Goal: Transaction & Acquisition: Purchase product/service

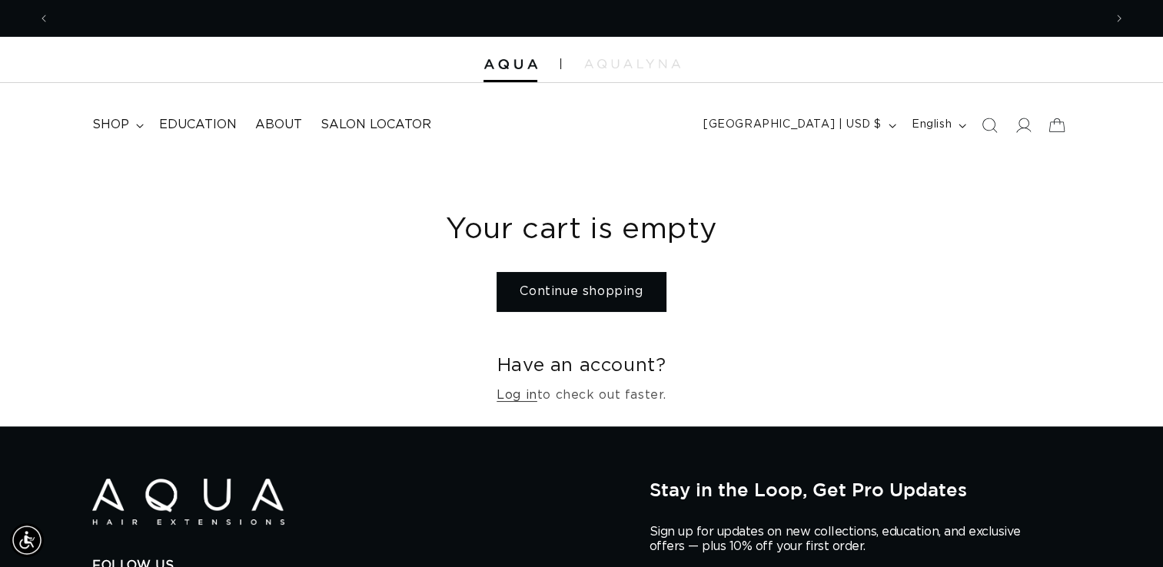
scroll to position [0, 2107]
click at [136, 128] on icon at bounding box center [140, 126] width 8 height 5
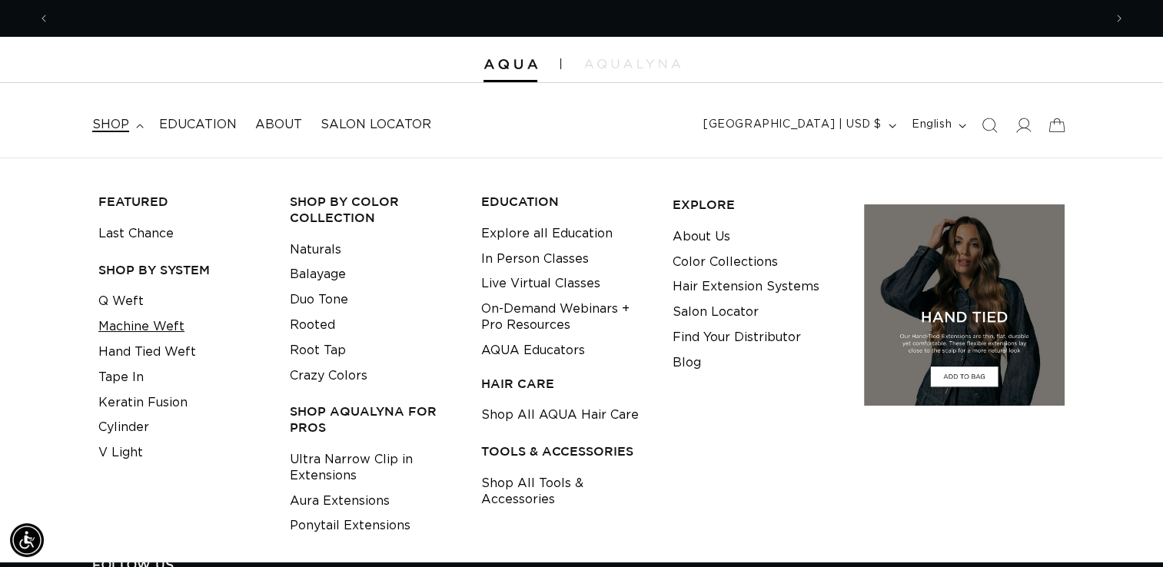
scroll to position [0, 1054]
click at [166, 352] on link "Hand Tied Weft" at bounding box center [147, 352] width 98 height 25
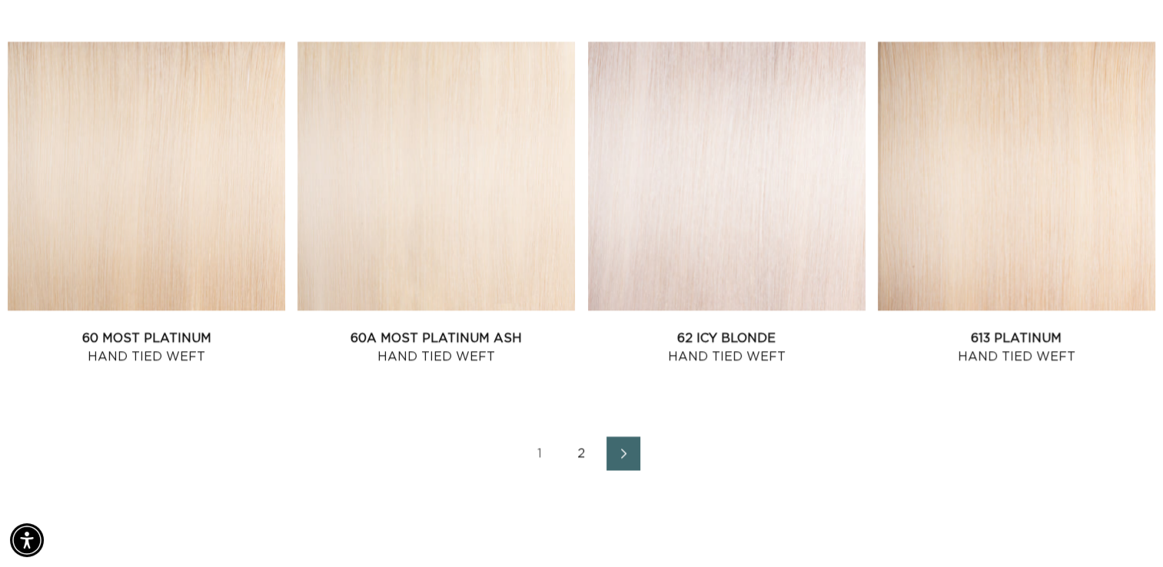
click at [627, 448] on icon "Next page" at bounding box center [624, 453] width 20 height 11
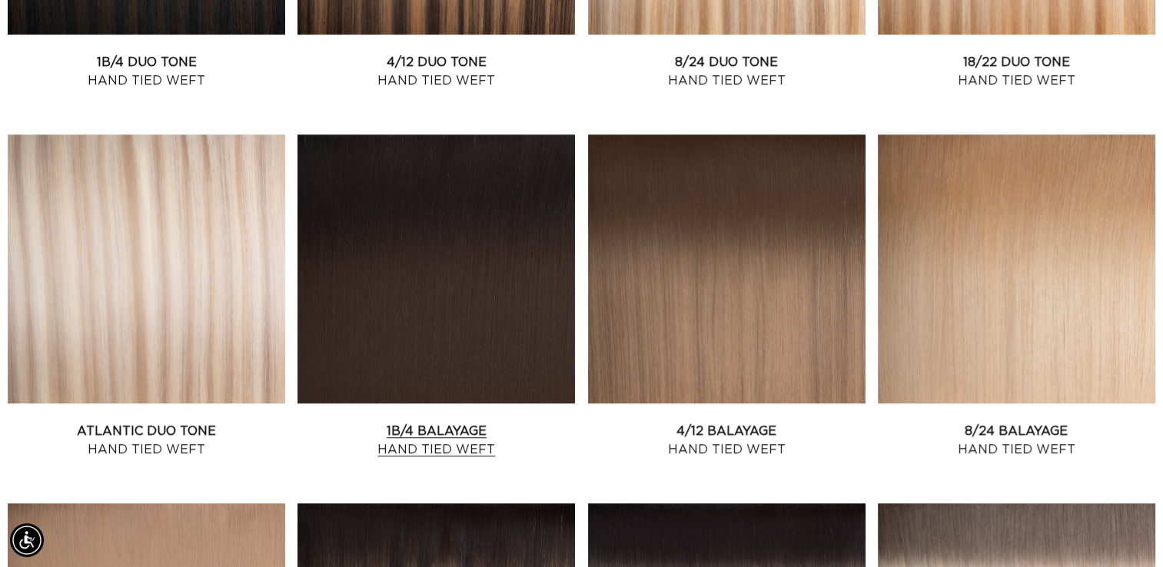
scroll to position [0, 2107]
click at [212, 422] on link "Atlantic Duo Tone Hand Tied Weft" at bounding box center [146, 440] width 277 height 37
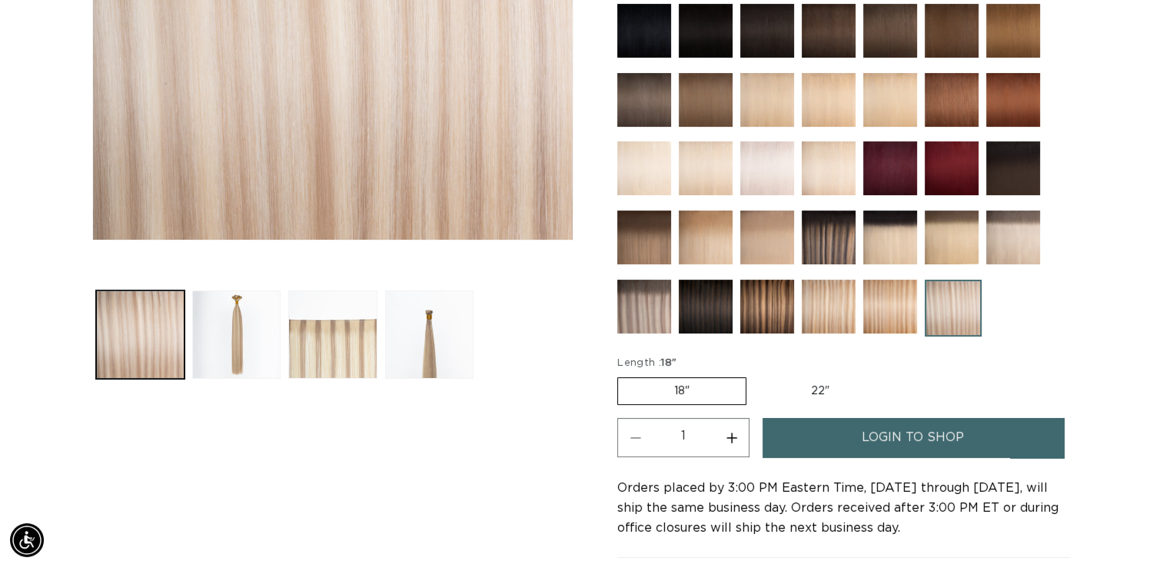
scroll to position [0, 1054]
click at [440, 343] on button "Load image 4 in gallery view" at bounding box center [429, 335] width 88 height 88
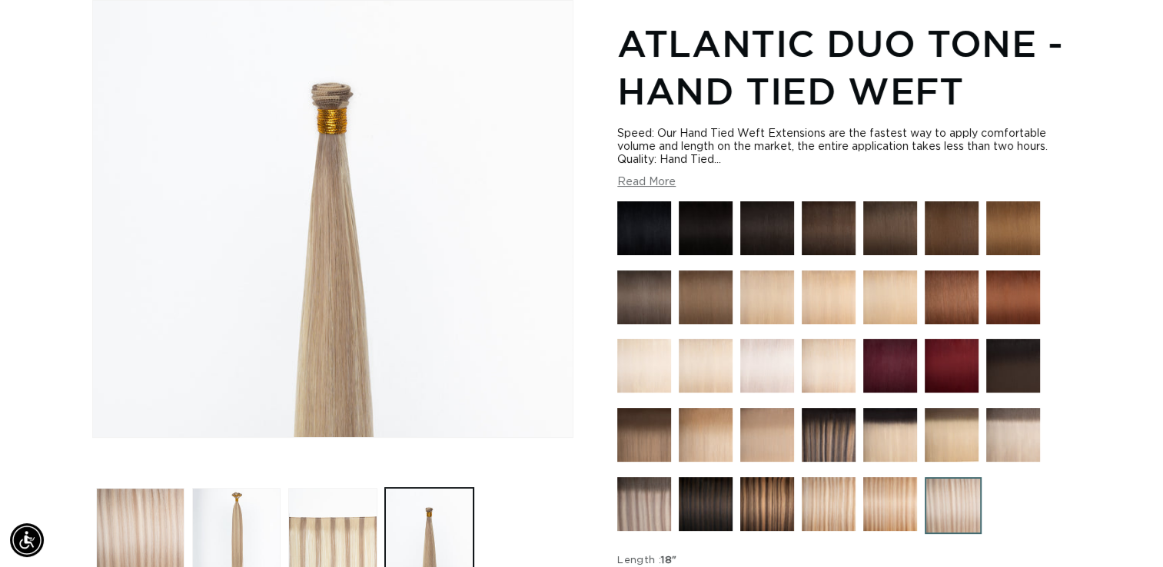
scroll to position [0, 2107]
click at [638, 510] on img at bounding box center [644, 504] width 54 height 54
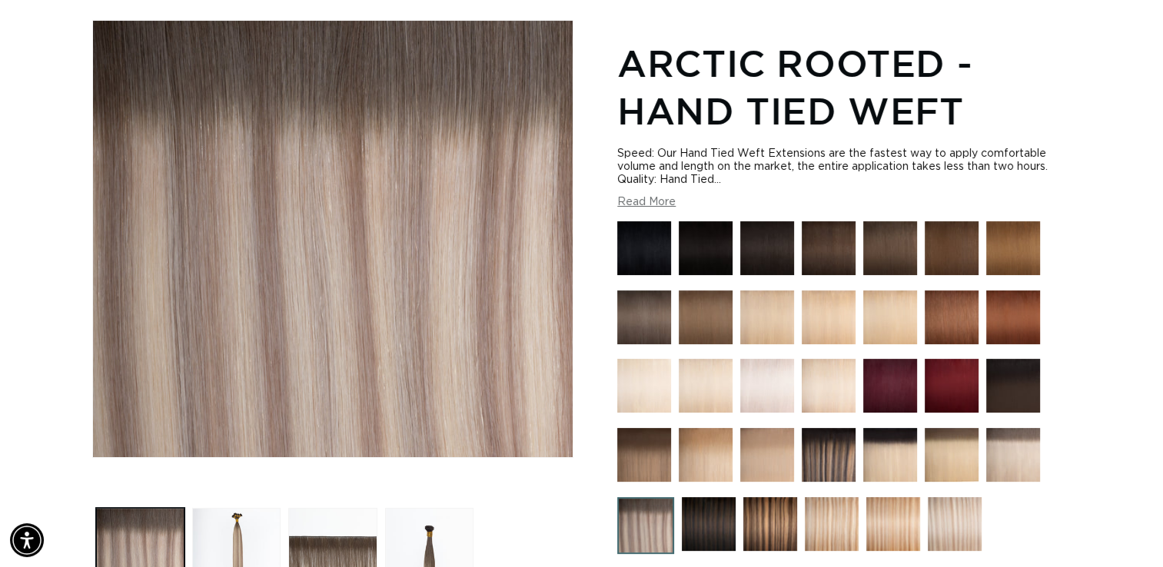
scroll to position [0, 2107]
click at [958, 508] on img at bounding box center [955, 524] width 54 height 54
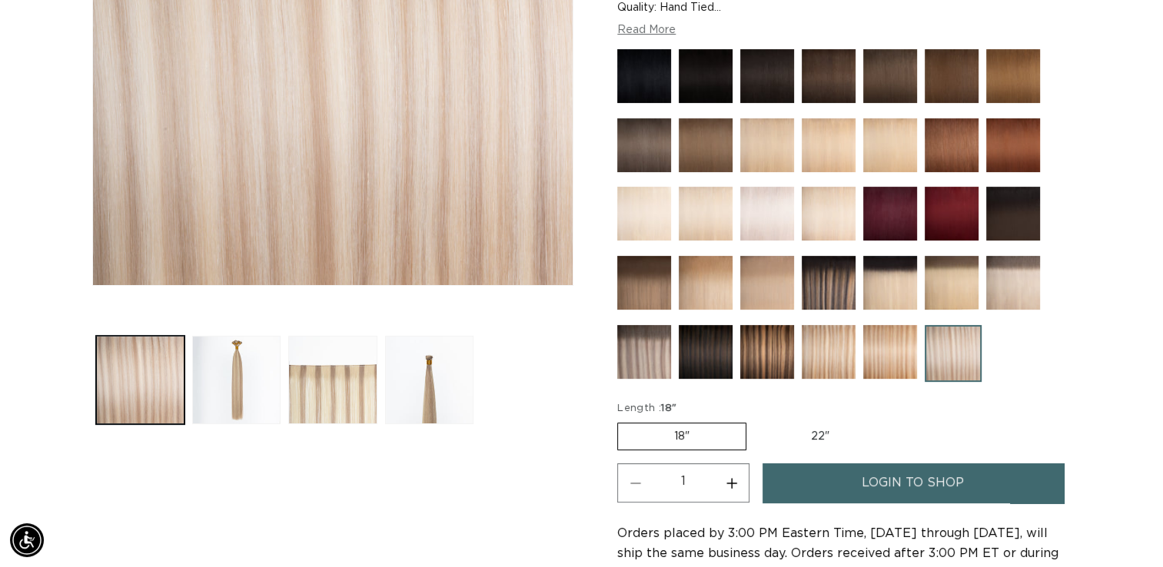
scroll to position [0, 2107]
click at [881, 476] on span "login to shop" at bounding box center [913, 482] width 102 height 39
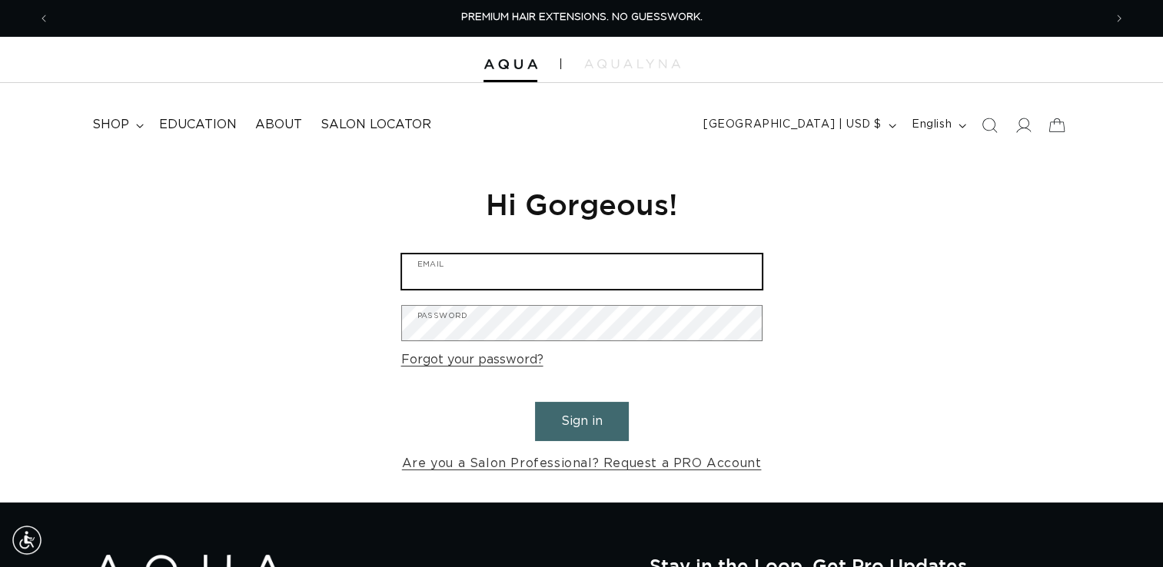
type input "[EMAIL_ADDRESS][DOMAIN_NAME]"
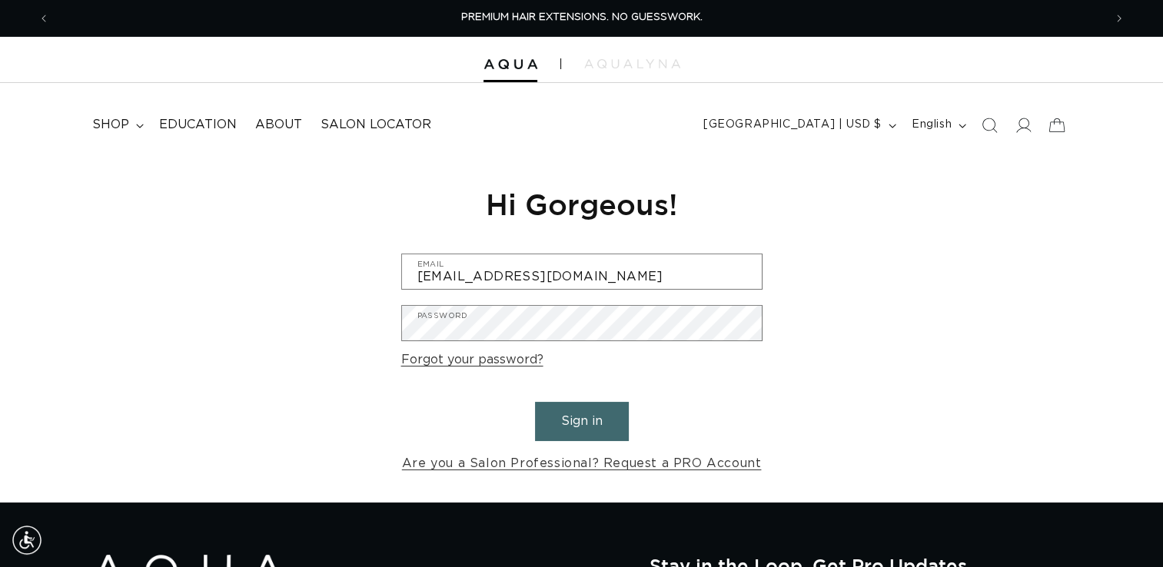
click at [577, 420] on button "Sign in" at bounding box center [582, 421] width 94 height 39
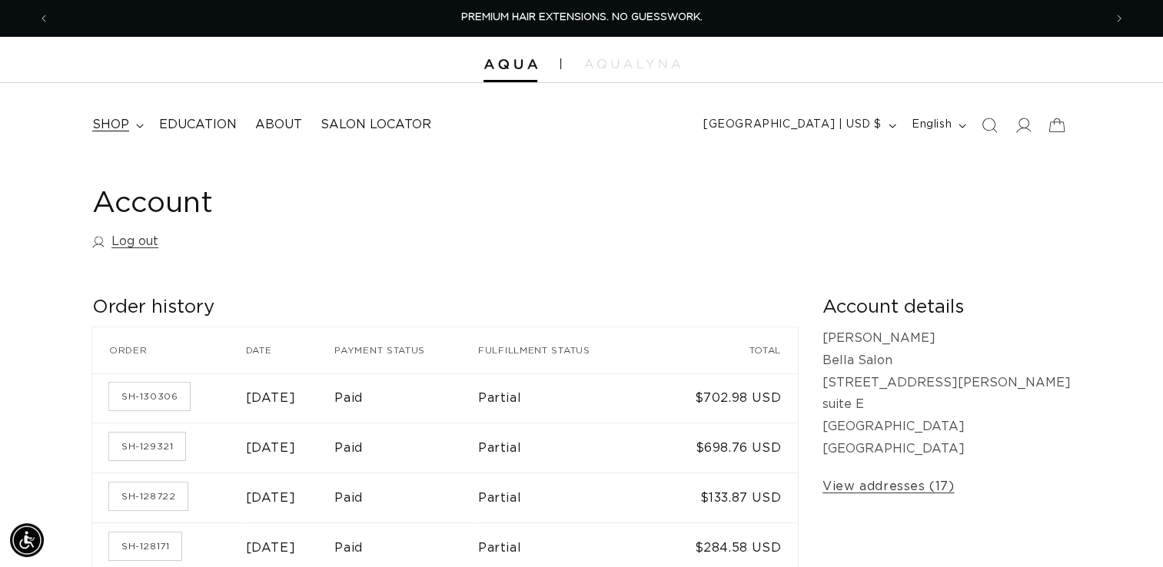
click at [118, 120] on span "shop" at bounding box center [110, 125] width 37 height 16
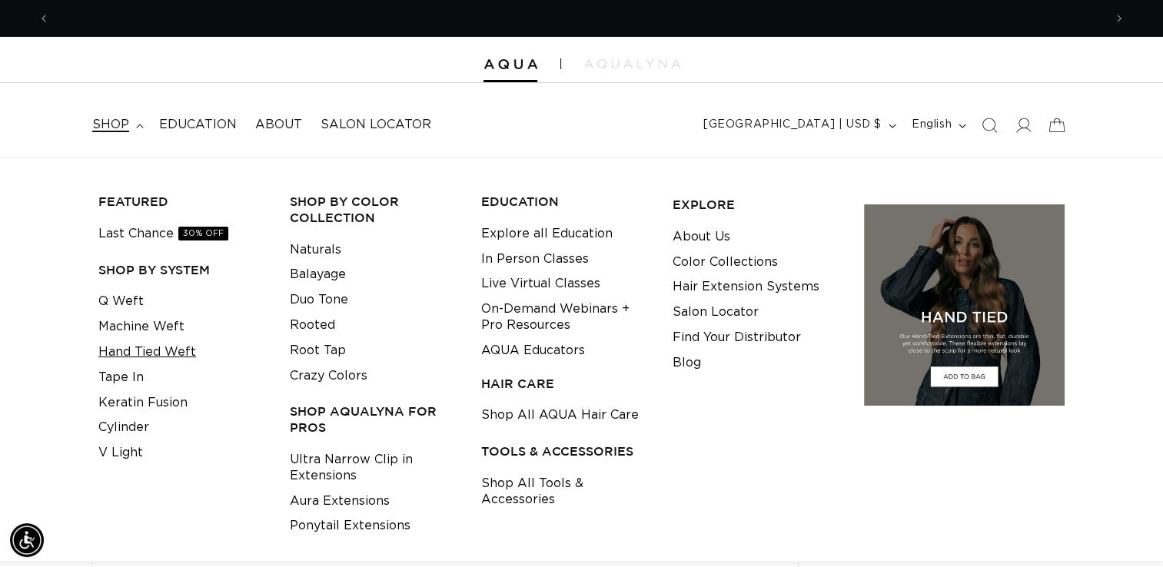
scroll to position [0, 1054]
click at [136, 346] on link "Hand Tied Weft" at bounding box center [147, 352] width 98 height 25
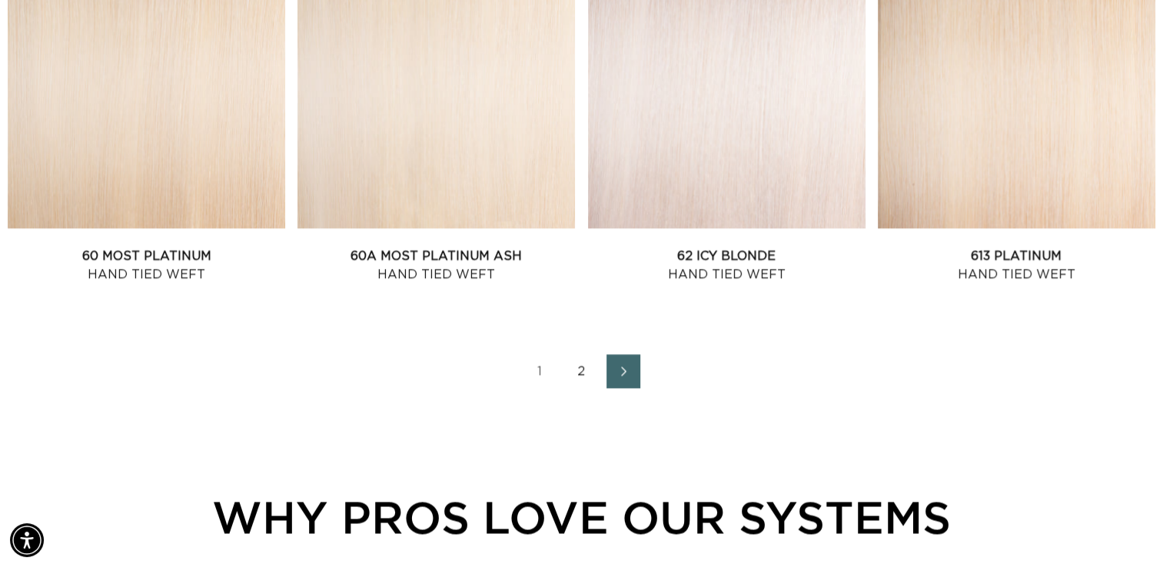
scroll to position [2132, 0]
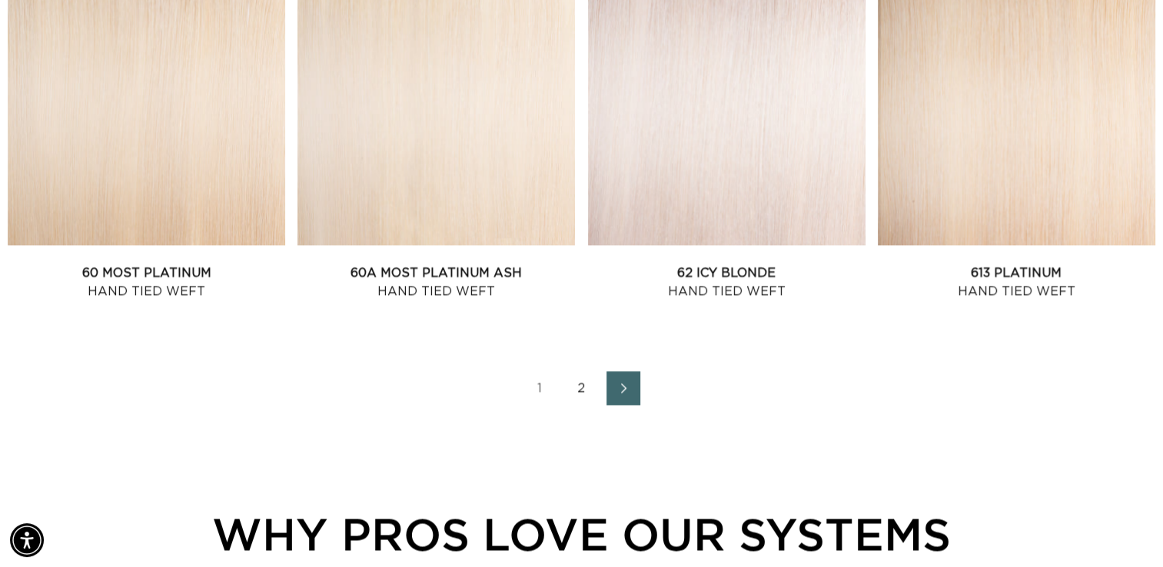
click at [626, 386] on icon "Next page" at bounding box center [624, 388] width 20 height 11
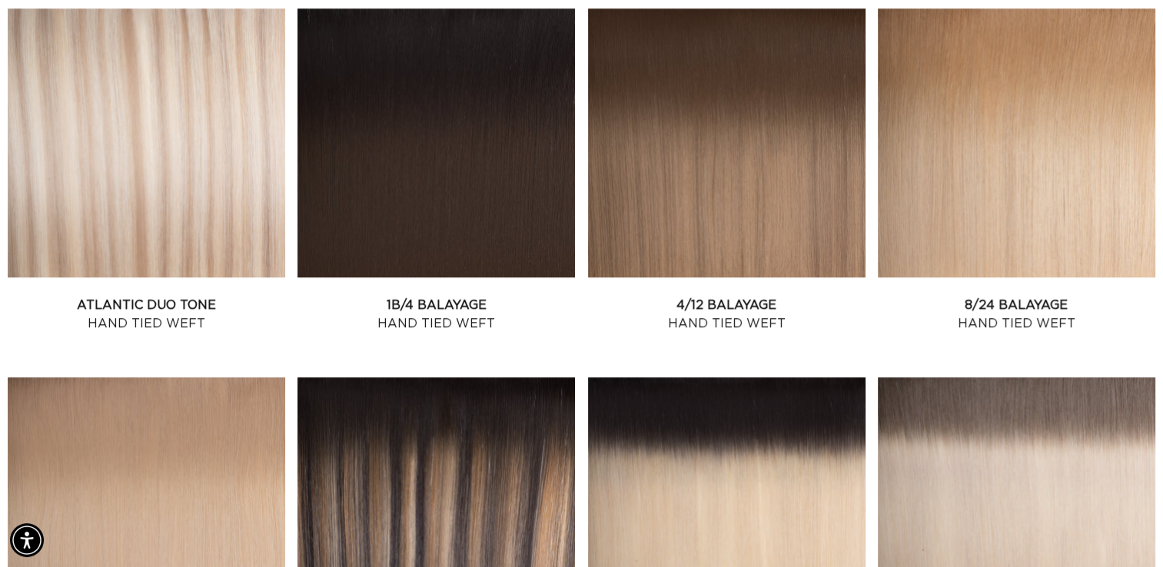
scroll to position [1004, 0]
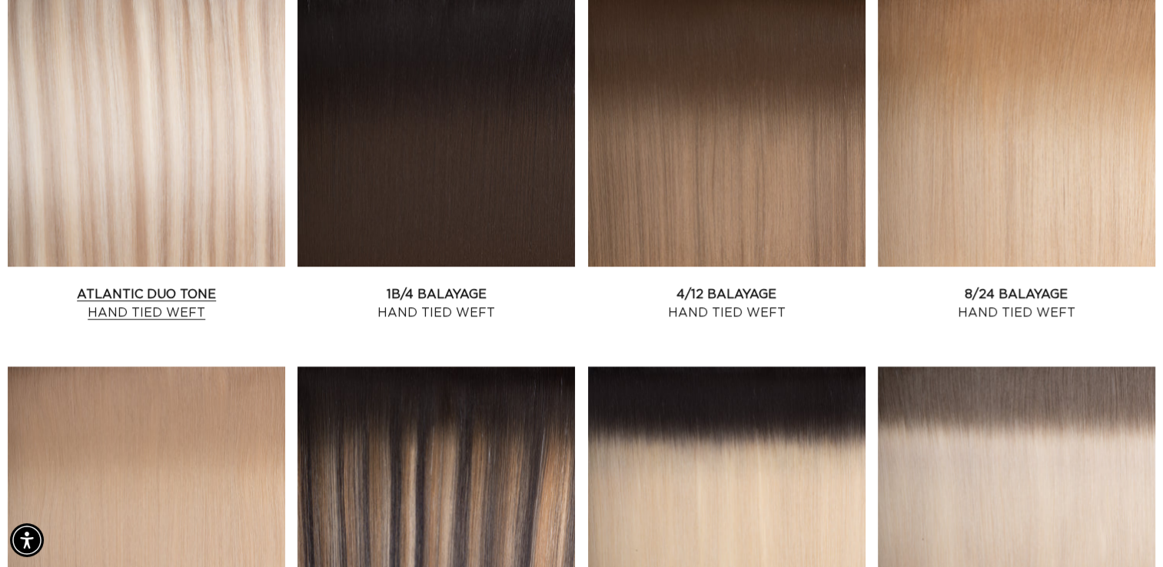
click at [203, 285] on link "Atlantic Duo Tone Hand Tied Weft" at bounding box center [146, 303] width 277 height 37
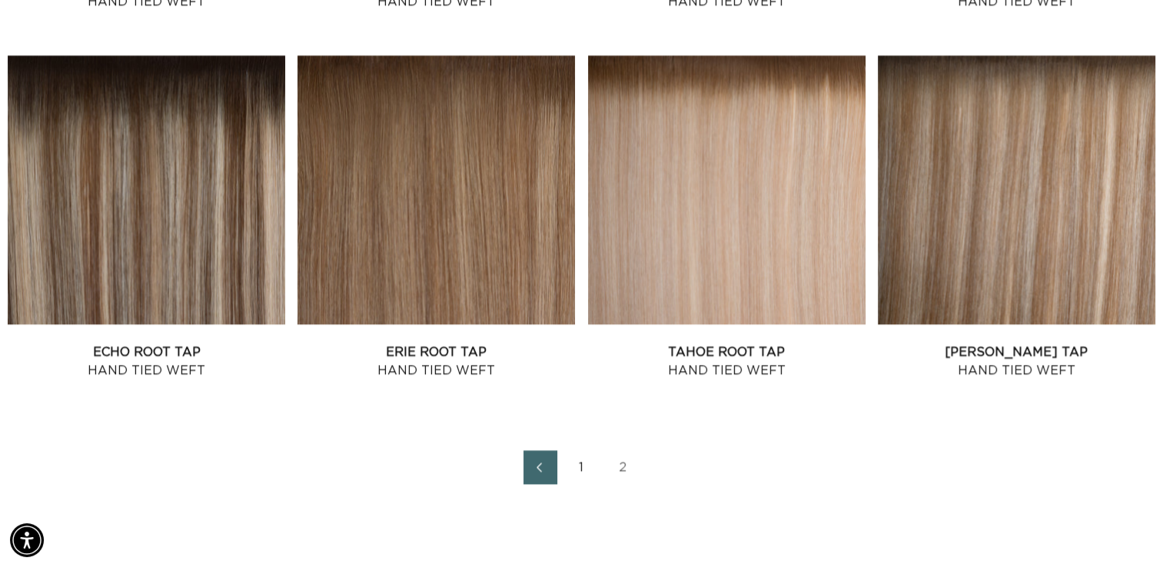
scroll to position [2058, 0]
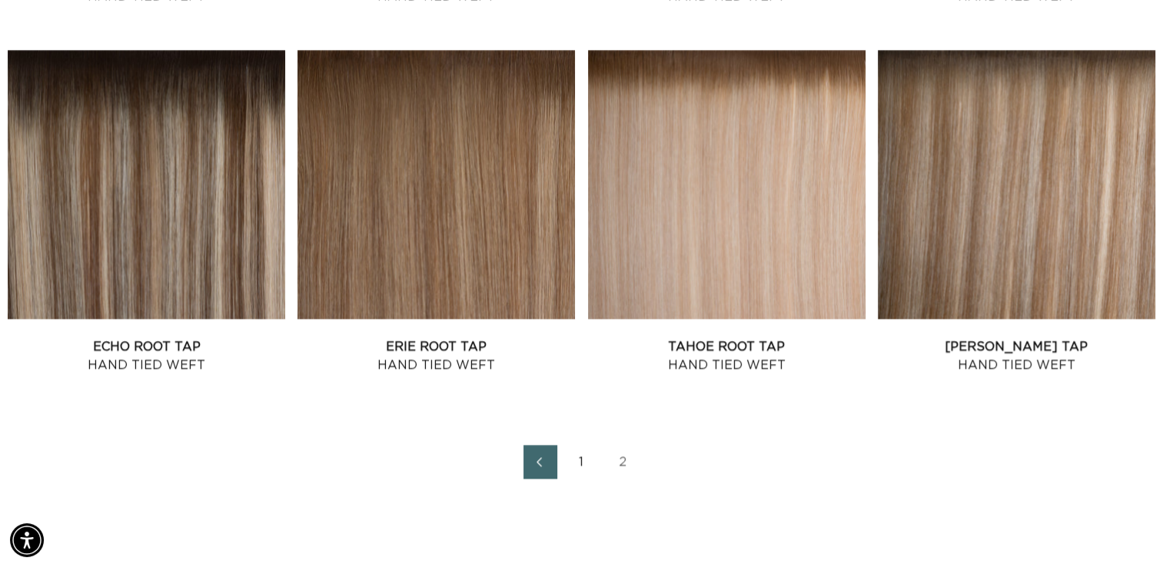
click at [586, 460] on link "1" at bounding box center [582, 462] width 34 height 34
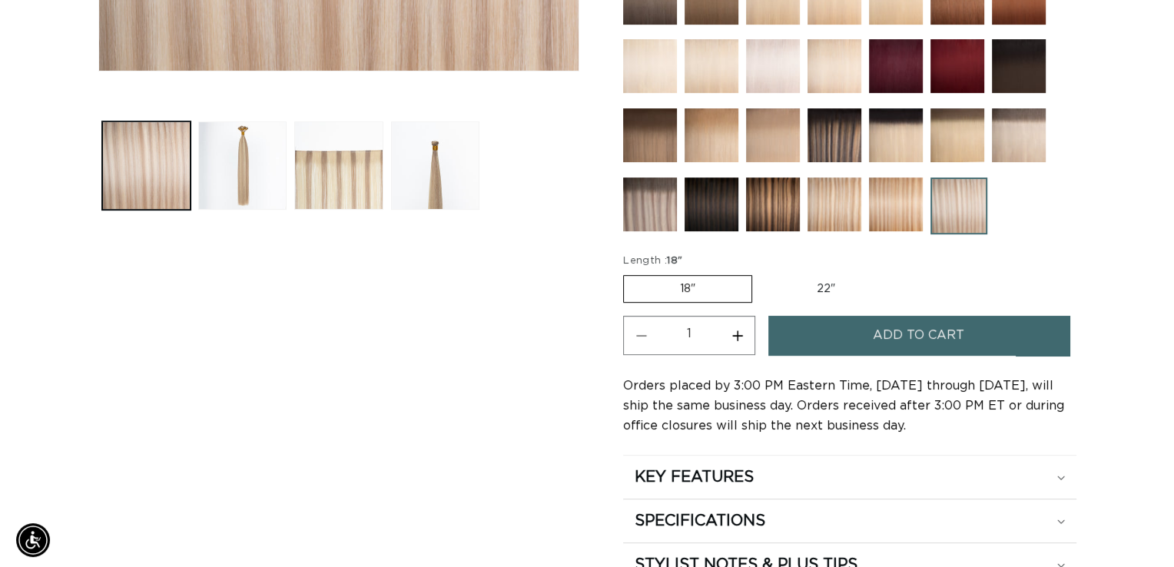
scroll to position [586, 0]
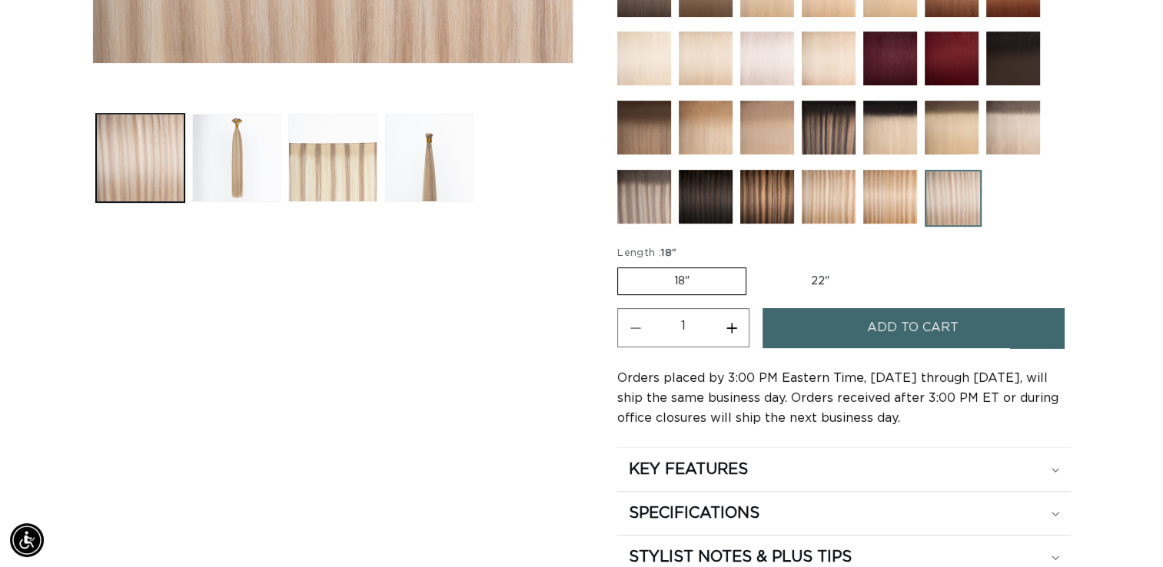
click at [912, 330] on span "Add to cart" at bounding box center [912, 327] width 91 height 39
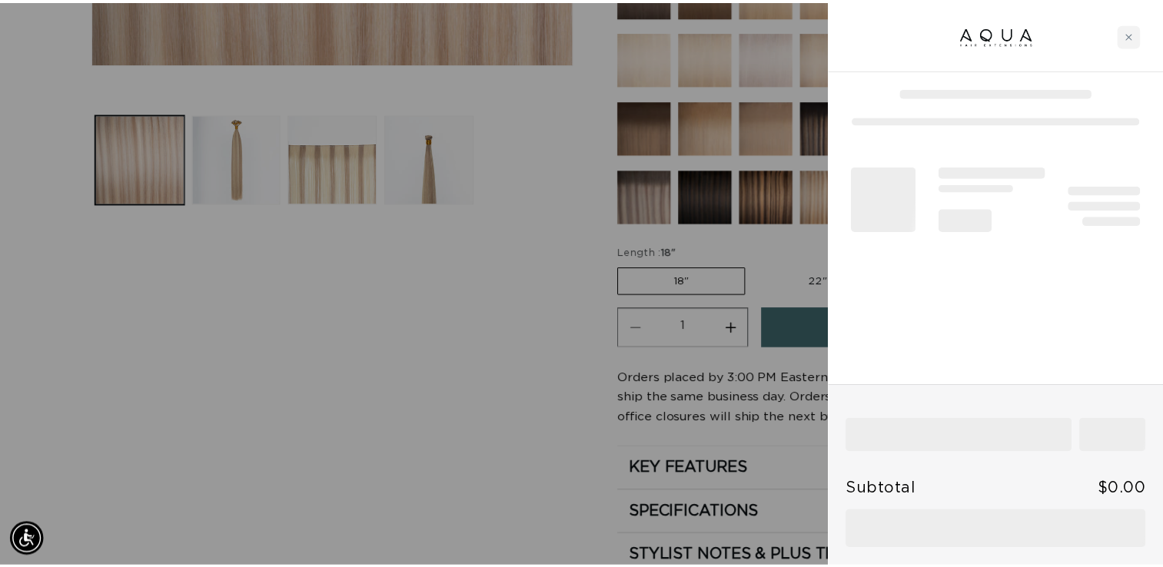
scroll to position [0, 2130]
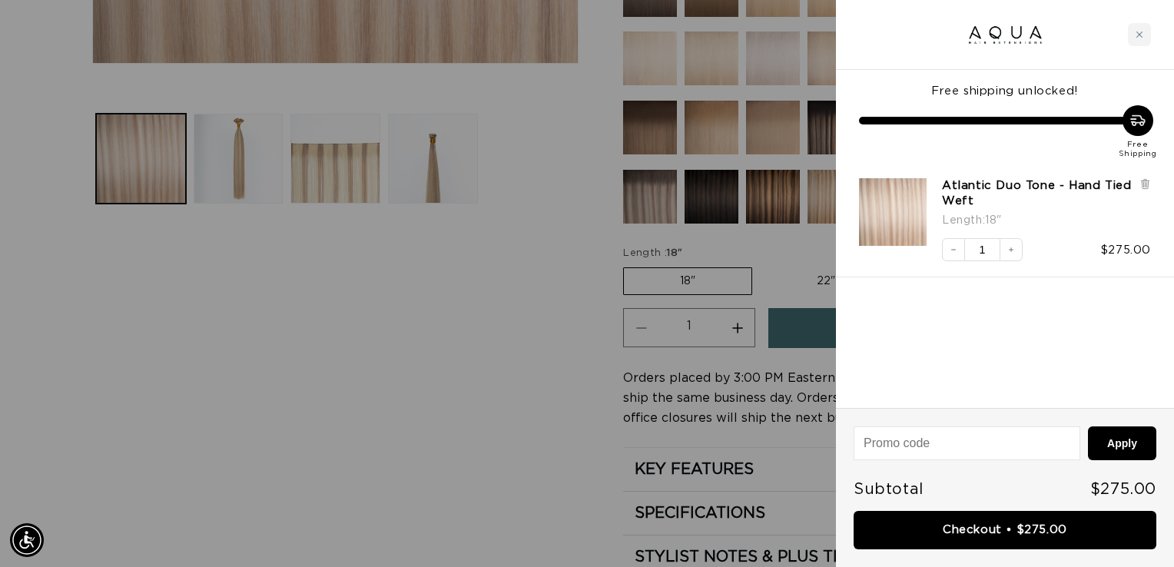
click at [557, 392] on div at bounding box center [587, 283] width 1174 height 567
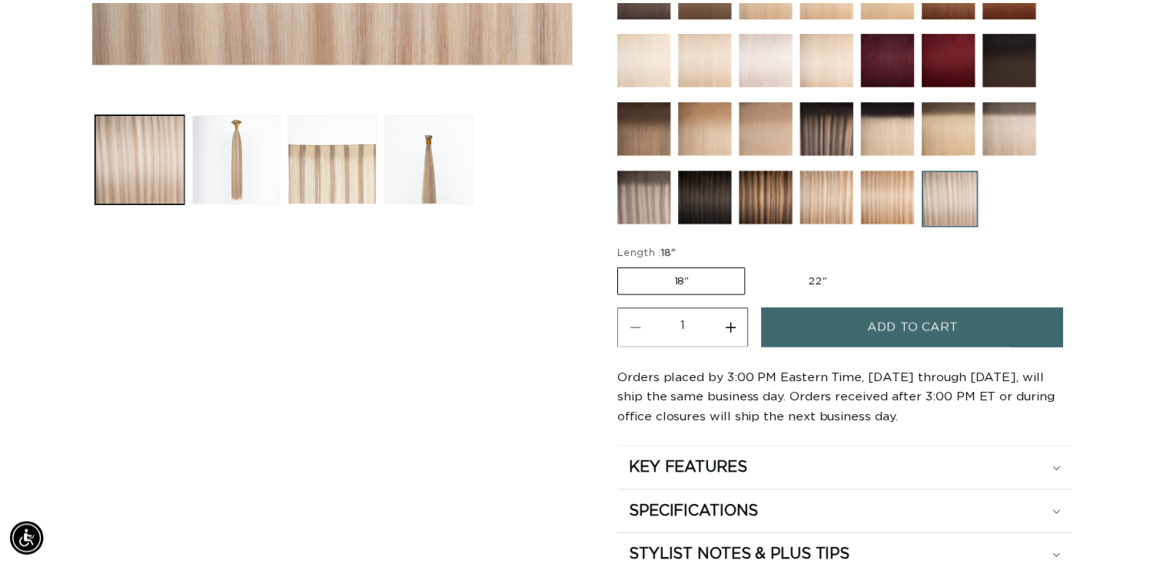
scroll to position [0, 2107]
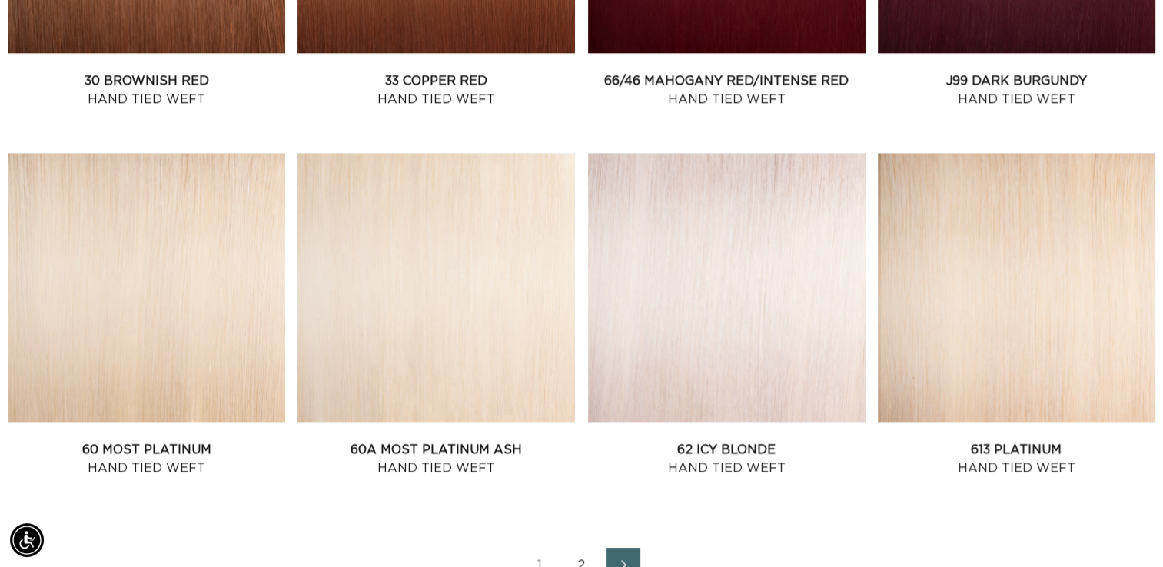
scroll to position [0, 2107]
click at [440, 440] on link "60A Most Platinum Ash Hand Tied Weft" at bounding box center [435, 458] width 277 height 37
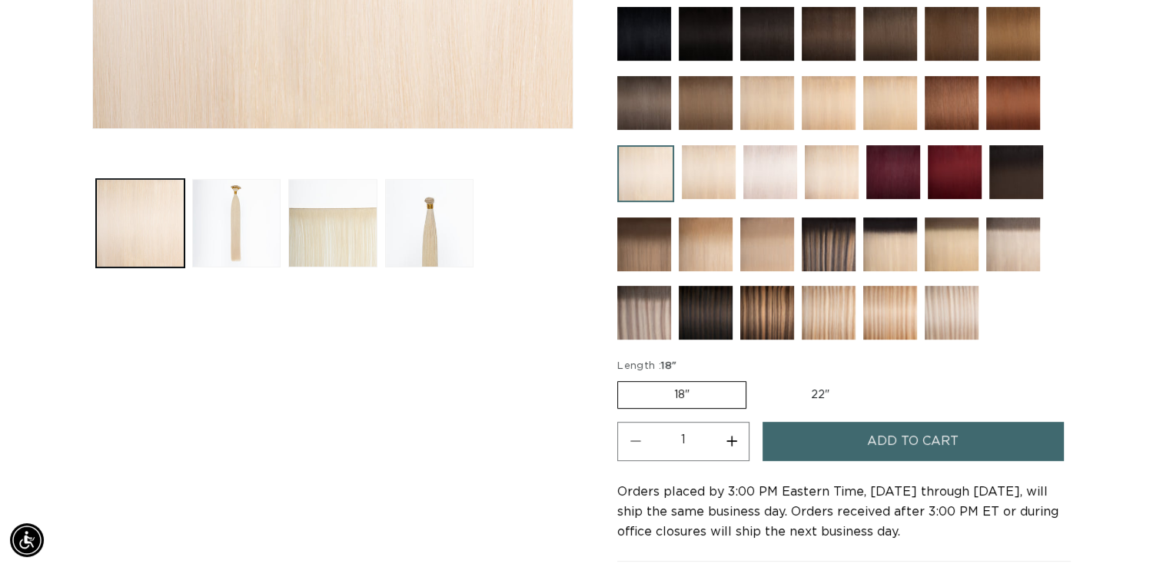
scroll to position [582, 0]
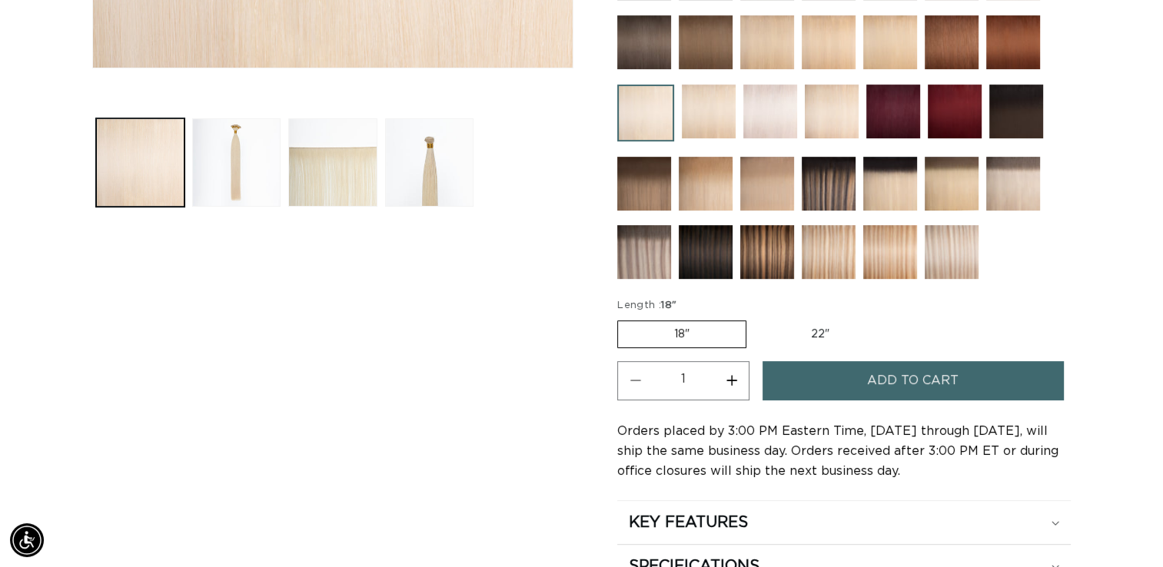
click at [892, 373] on span "Add to cart" at bounding box center [912, 380] width 91 height 39
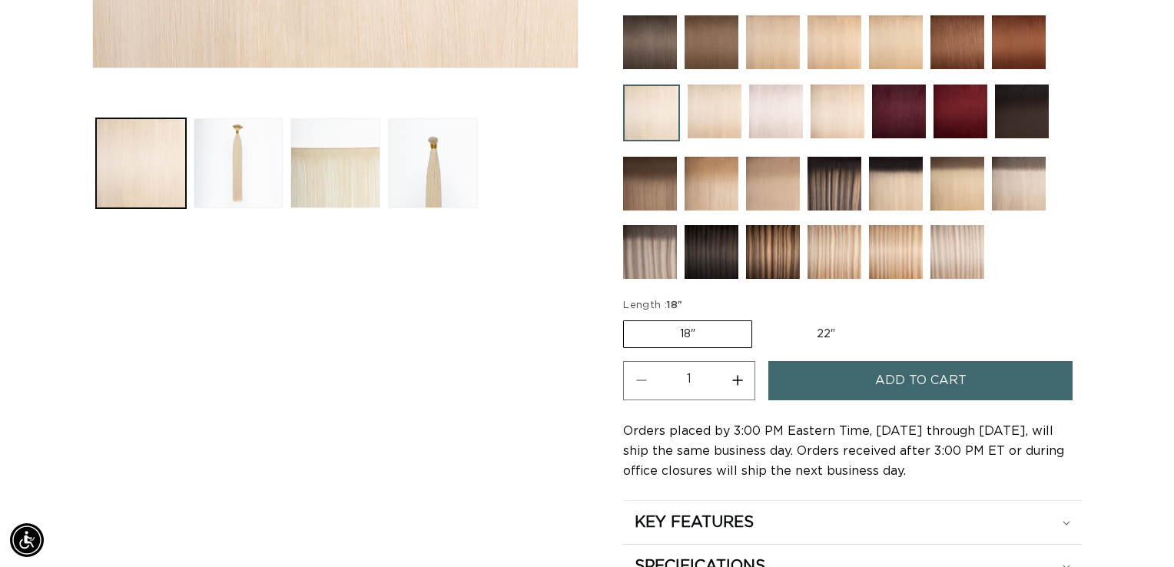
scroll to position [0, 1065]
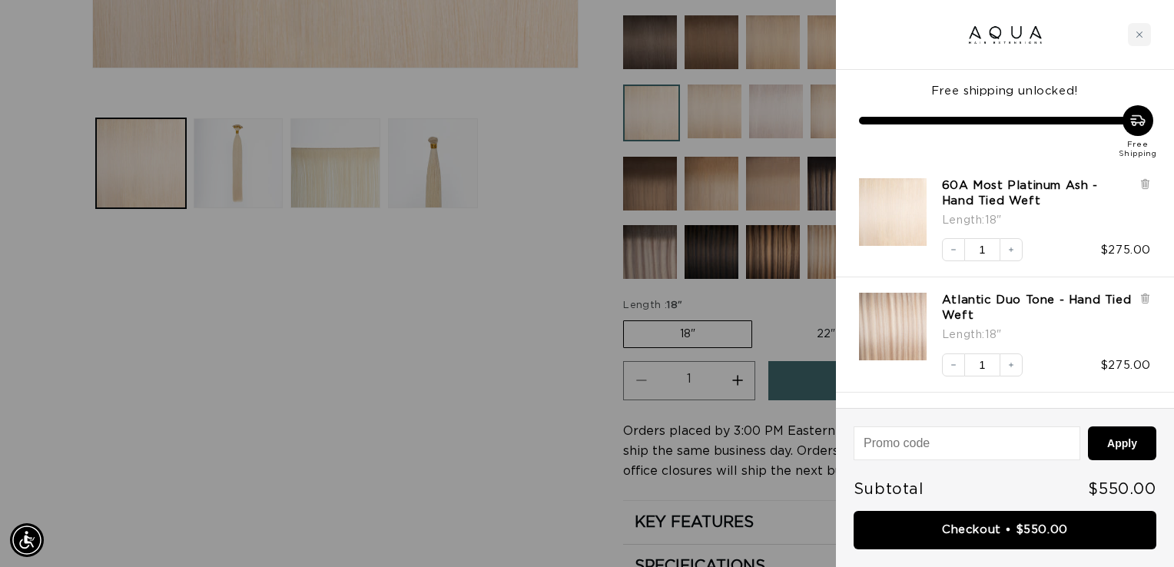
click at [593, 461] on div at bounding box center [587, 283] width 1174 height 567
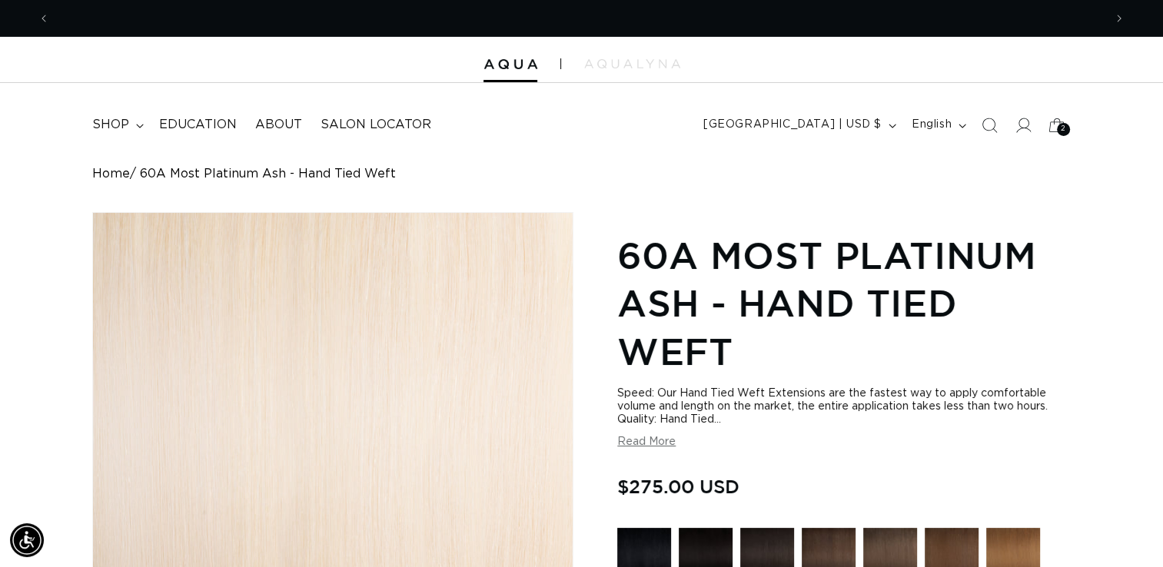
scroll to position [0, 0]
click at [133, 127] on summary "shop" at bounding box center [116, 125] width 67 height 35
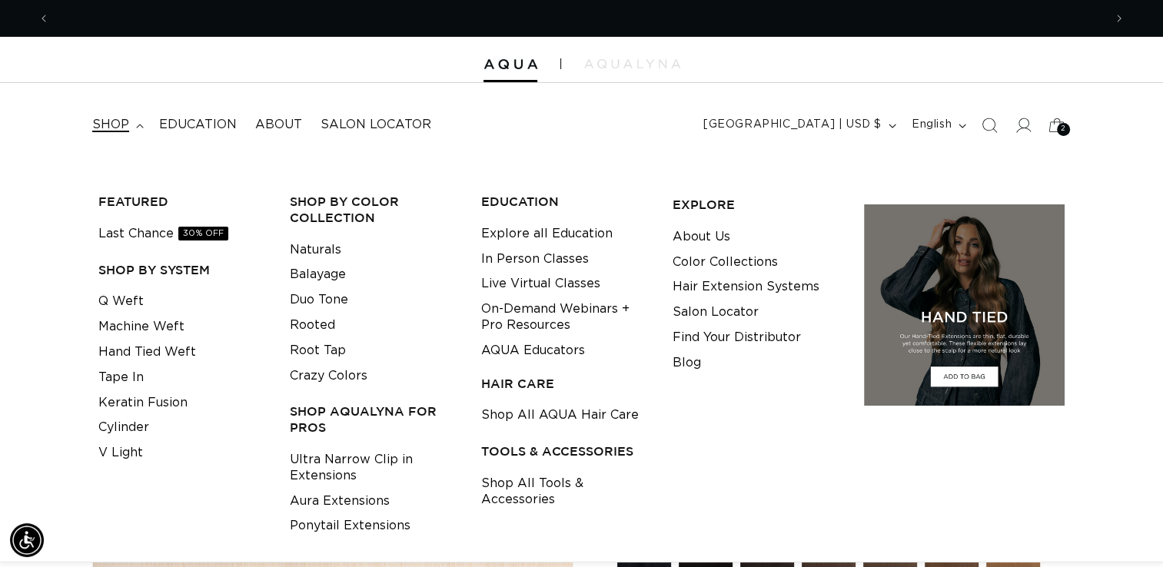
scroll to position [0, 2107]
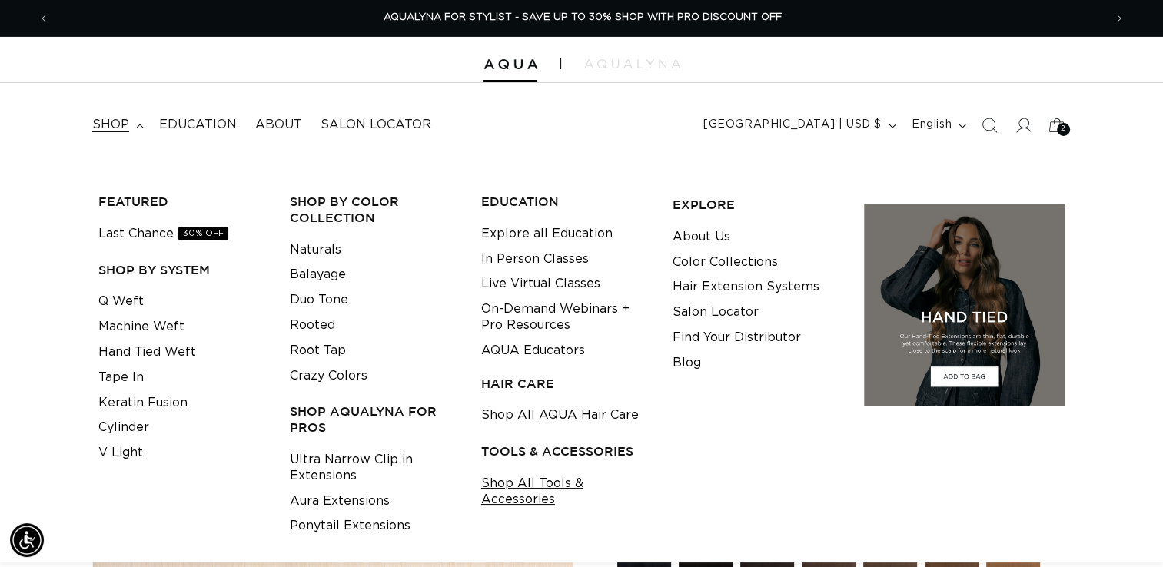
click at [530, 488] on link "Shop All Tools & Accessories" at bounding box center [565, 492] width 168 height 42
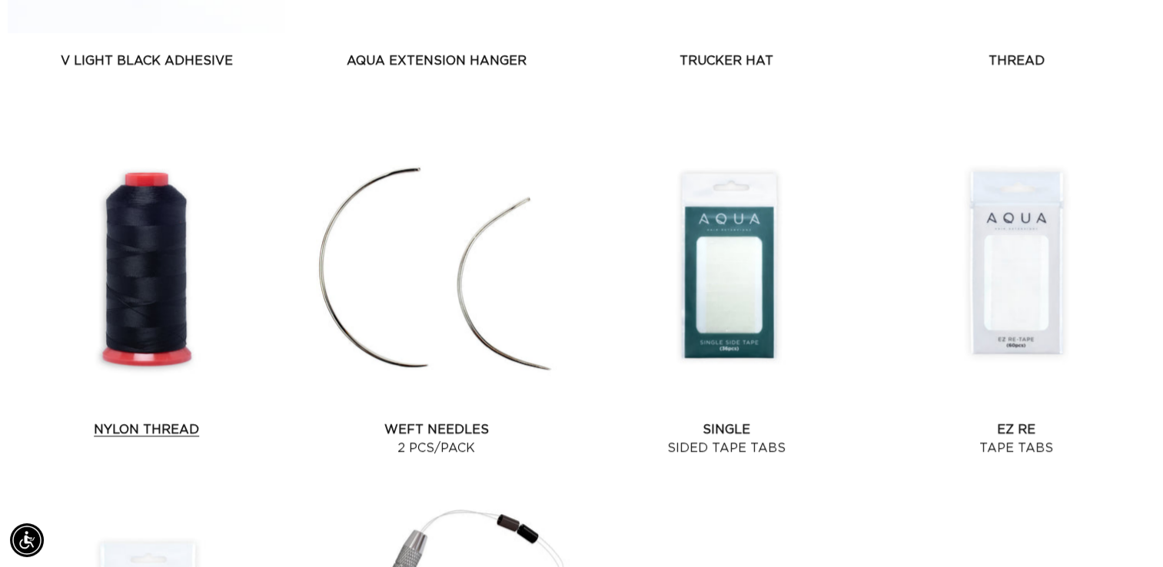
click at [134, 420] on link "Nylon Thread" at bounding box center [146, 429] width 277 height 18
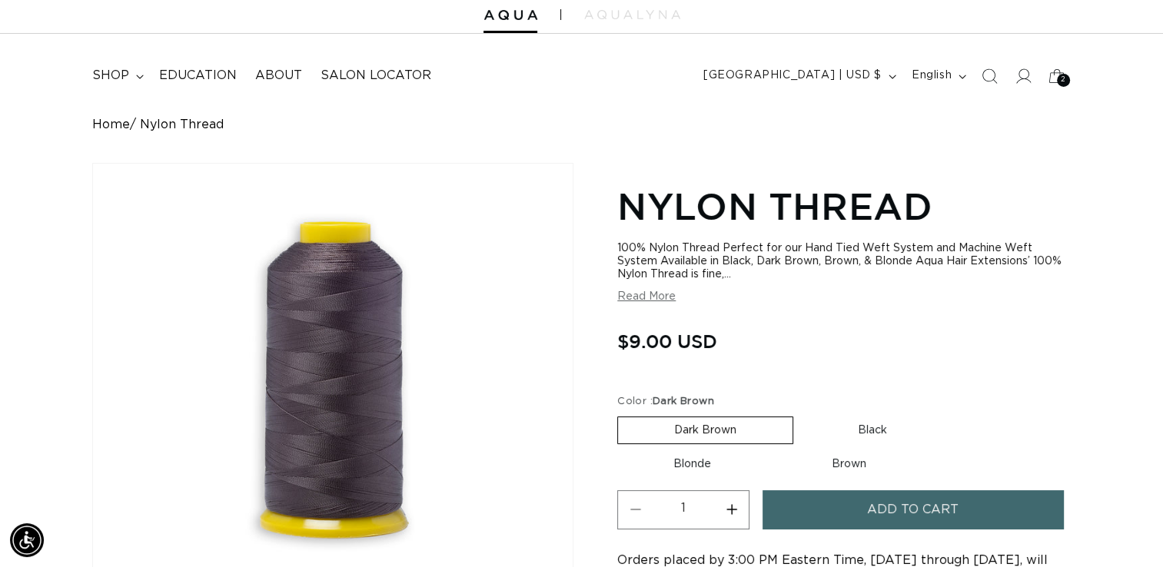
scroll to position [154, 0]
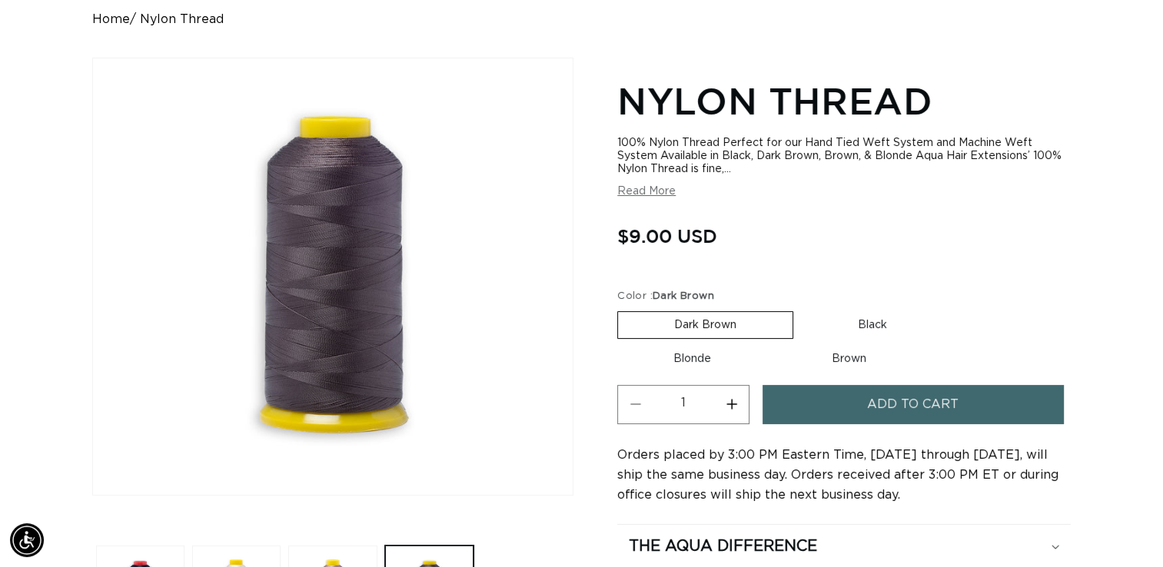
click at [858, 327] on label "Black Variant sold out or unavailable" at bounding box center [872, 325] width 141 height 26
click at [802, 309] on input "Black Variant sold out or unavailable" at bounding box center [801, 308] width 1 height 1
radio input "true"
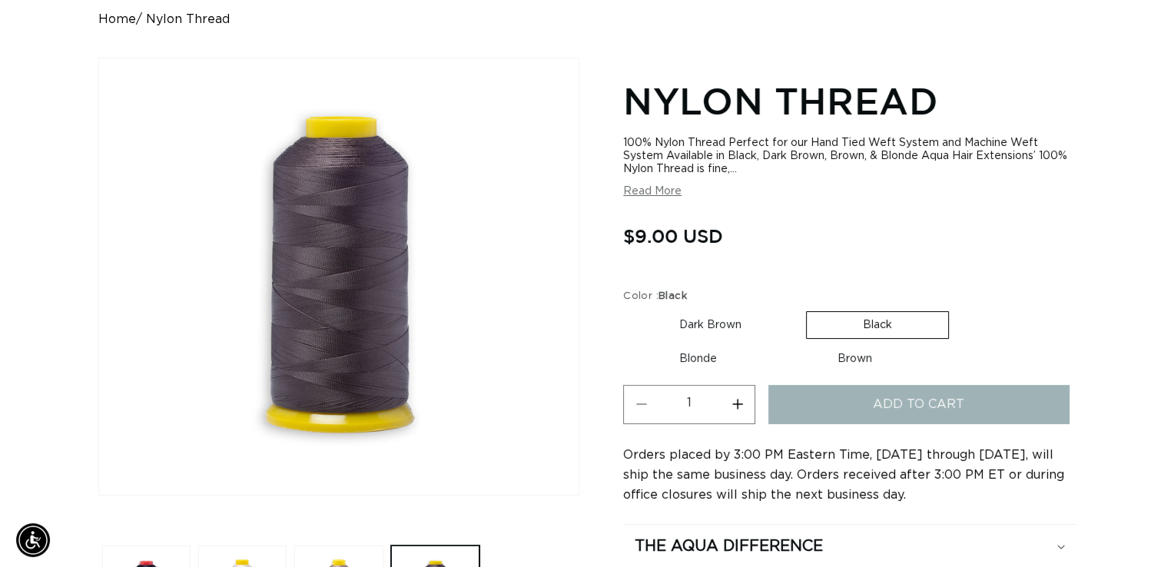
scroll to position [0, 1054]
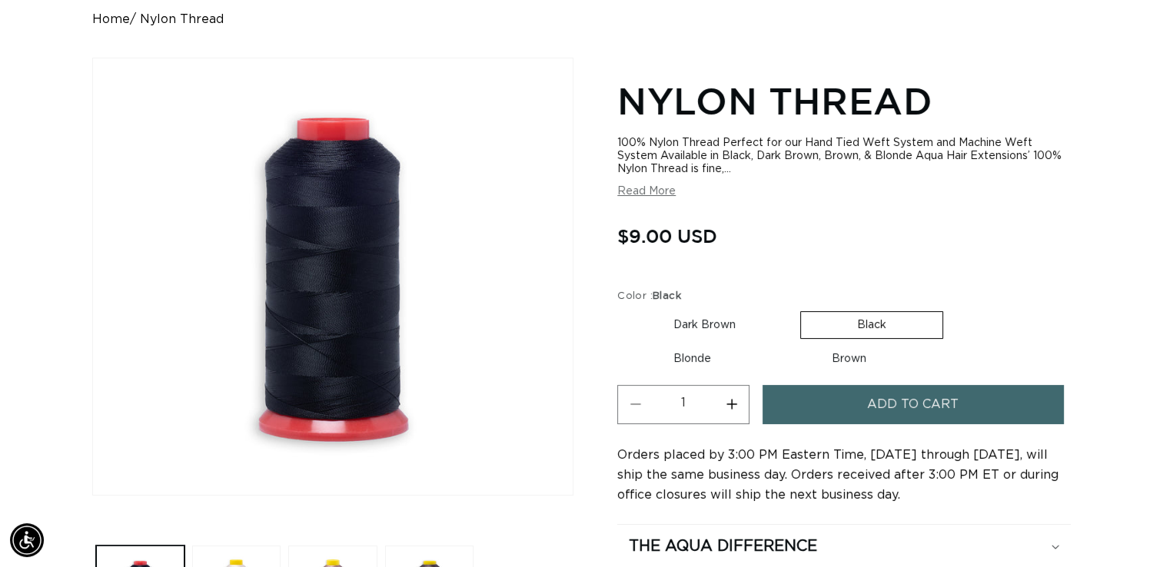
click at [870, 401] on span "Add to cart" at bounding box center [912, 404] width 91 height 39
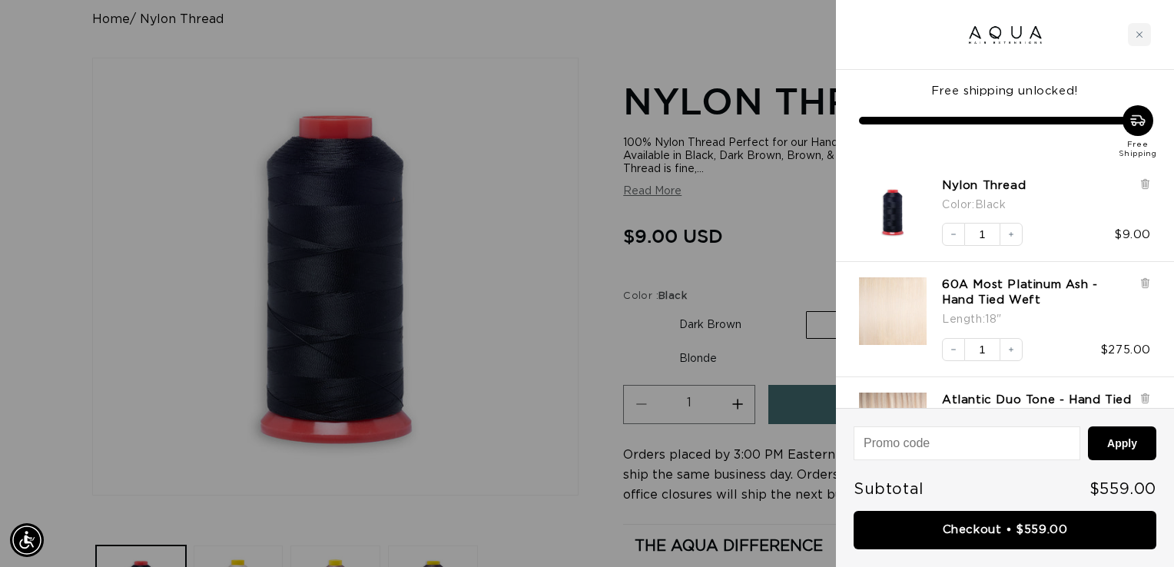
click at [558, 324] on div at bounding box center [587, 283] width 1174 height 567
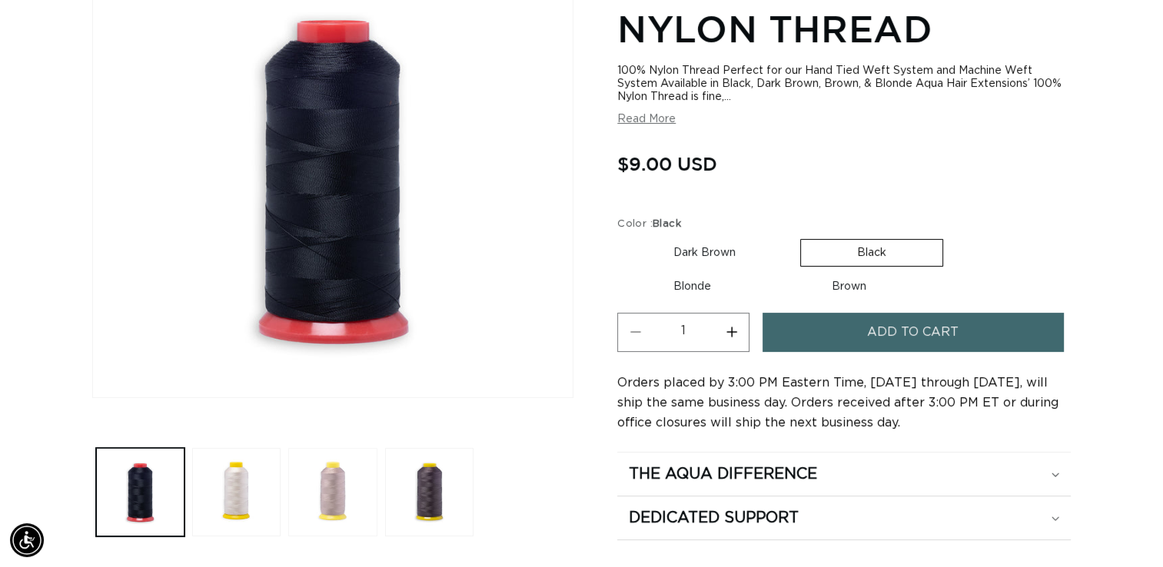
scroll to position [0, 2107]
click at [327, 494] on button "Load image 3 in gallery view" at bounding box center [332, 492] width 88 height 88
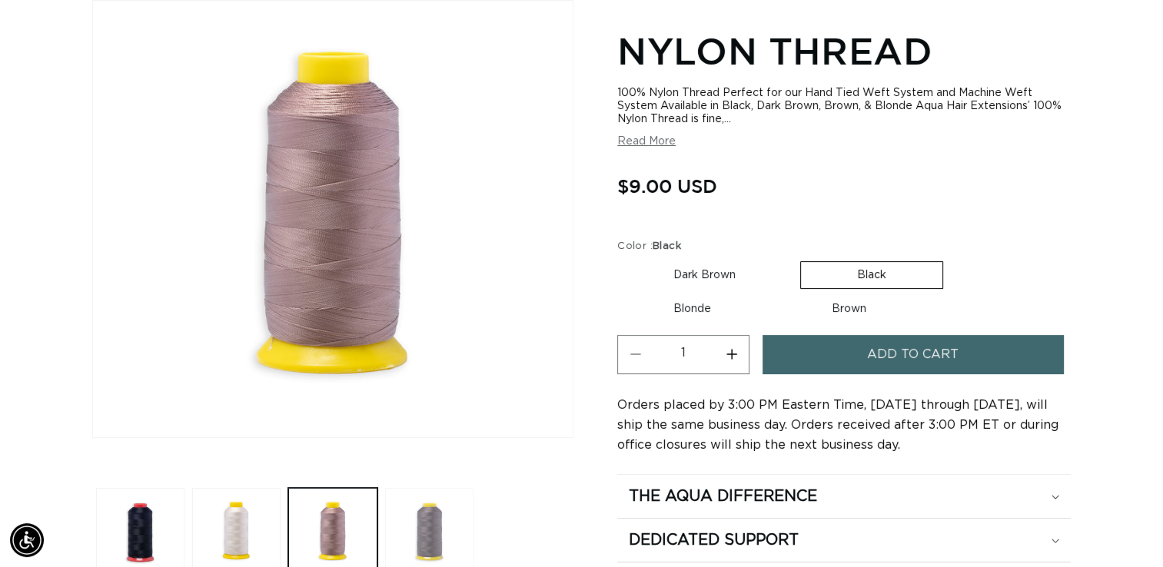
scroll to position [0, 1054]
click at [453, 518] on button "Load image 4 in gallery view" at bounding box center [429, 532] width 88 height 88
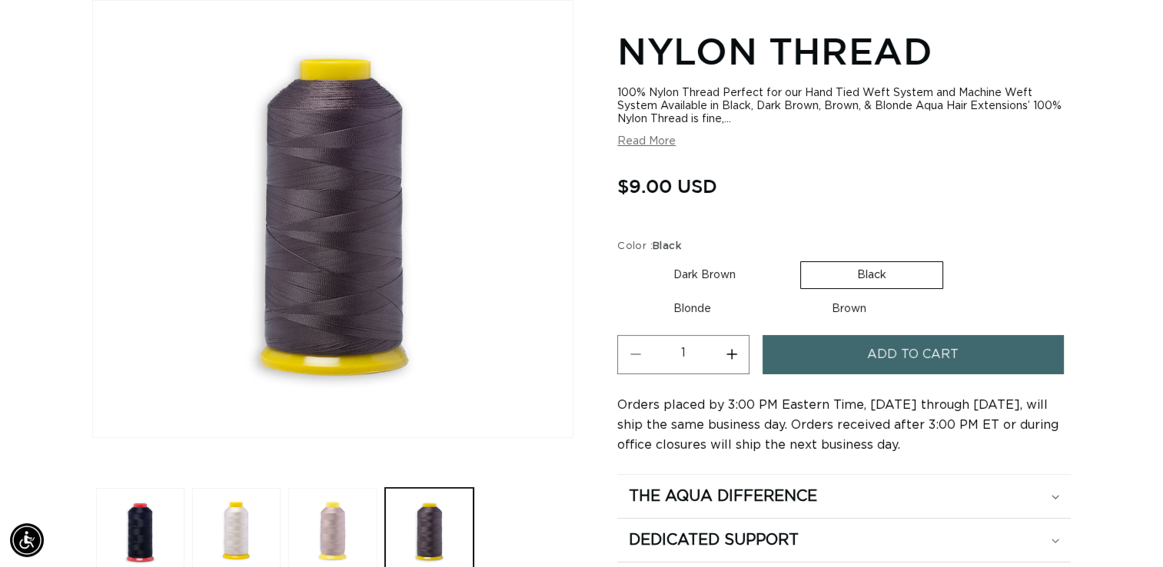
click at [355, 530] on button "Load image 3 in gallery view" at bounding box center [332, 532] width 88 height 88
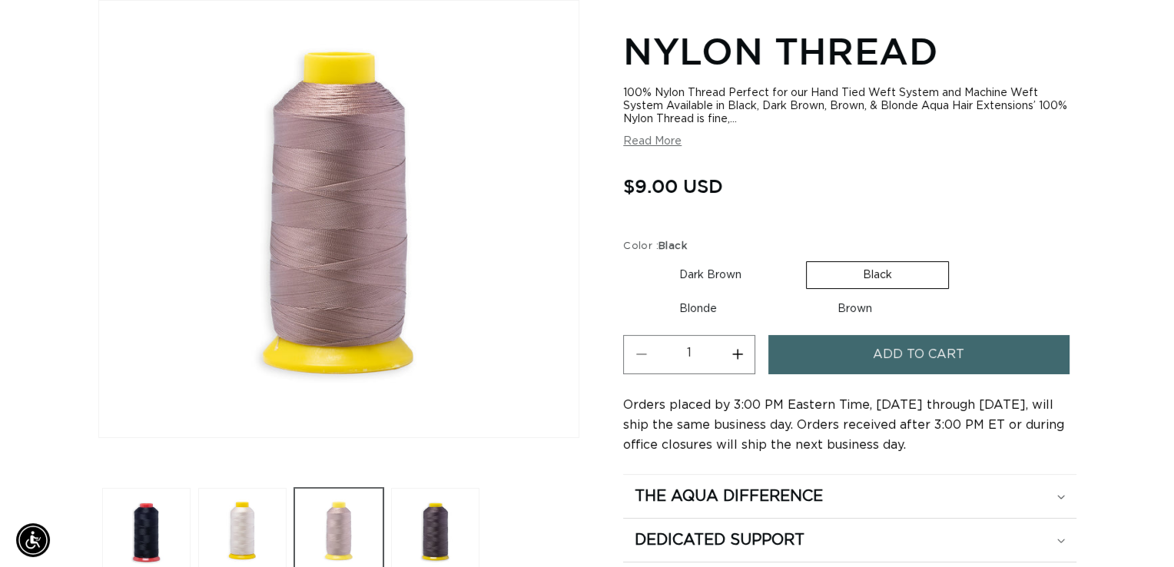
scroll to position [0, 2107]
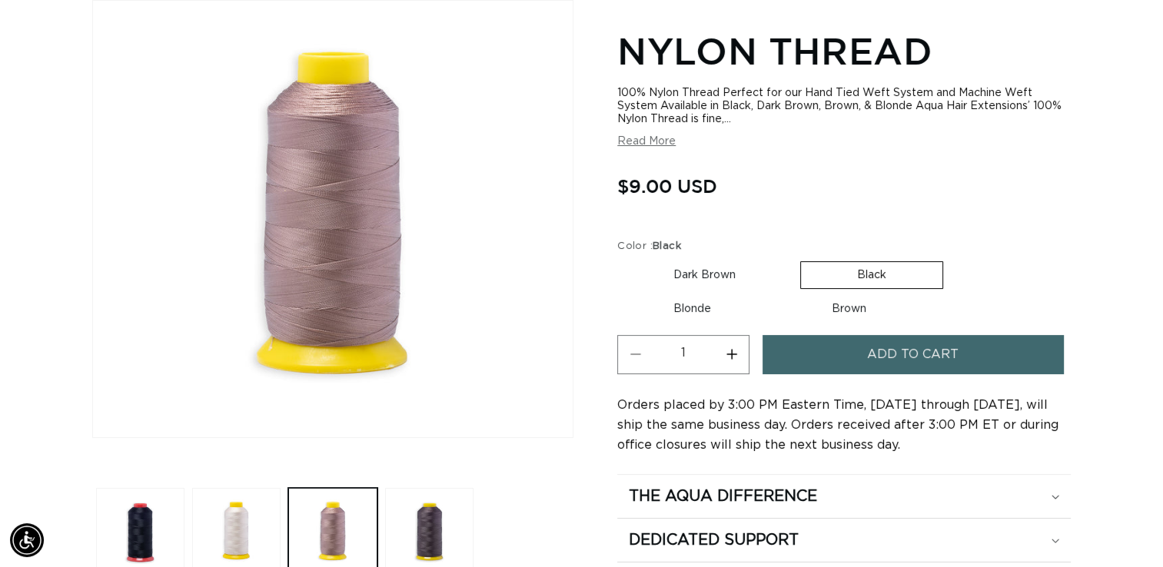
click at [952, 352] on span "Add to cart" at bounding box center [912, 354] width 91 height 39
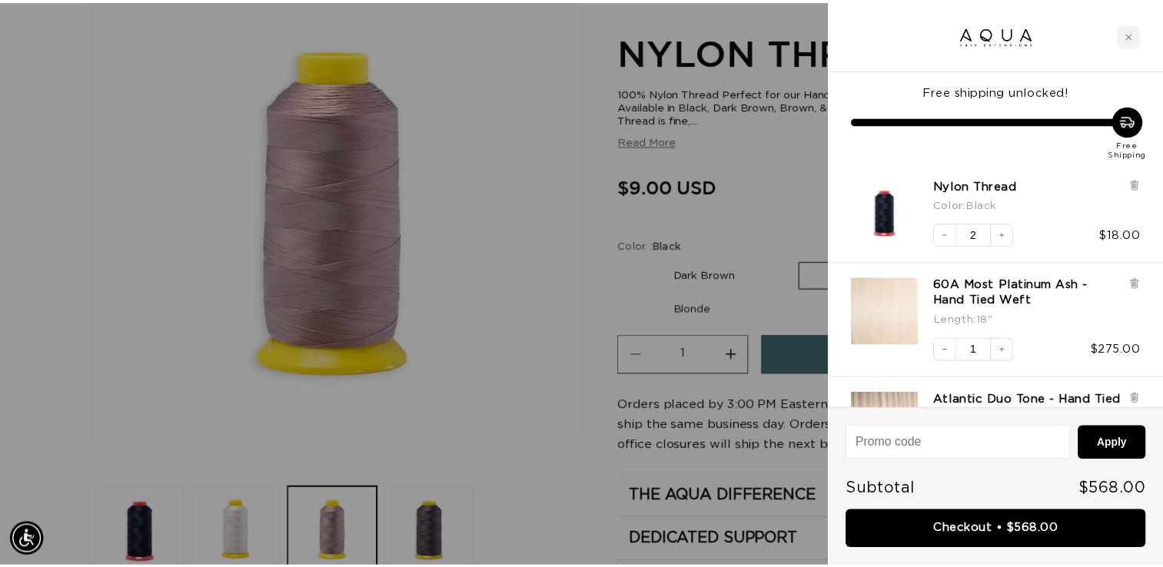
scroll to position [0, 0]
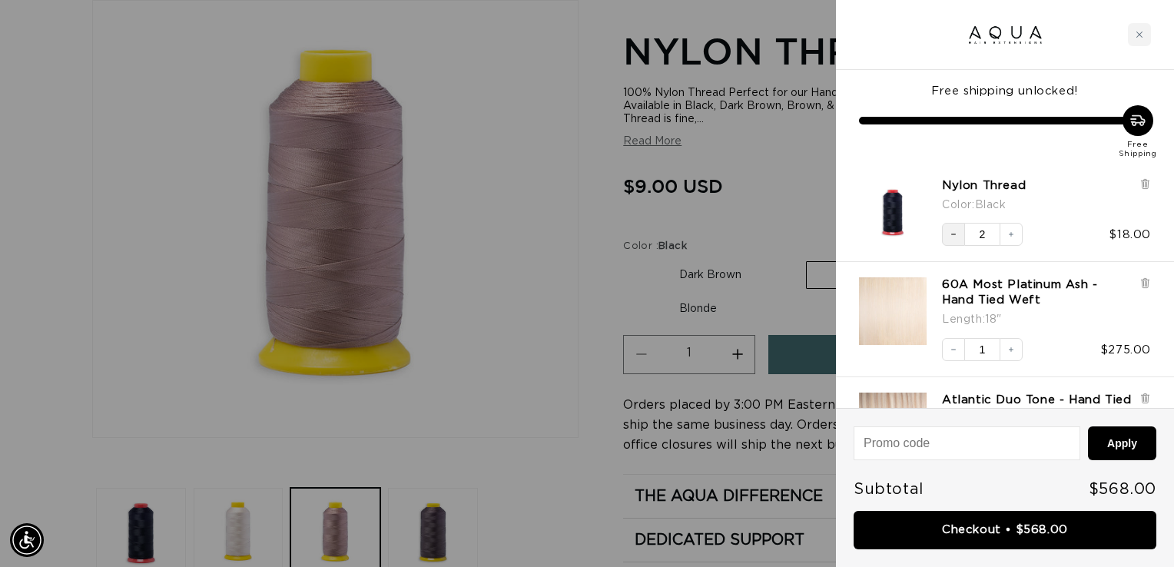
click at [956, 235] on icon "Decrease quantity" at bounding box center [953, 234] width 9 height 9
click at [577, 296] on div at bounding box center [587, 283] width 1174 height 567
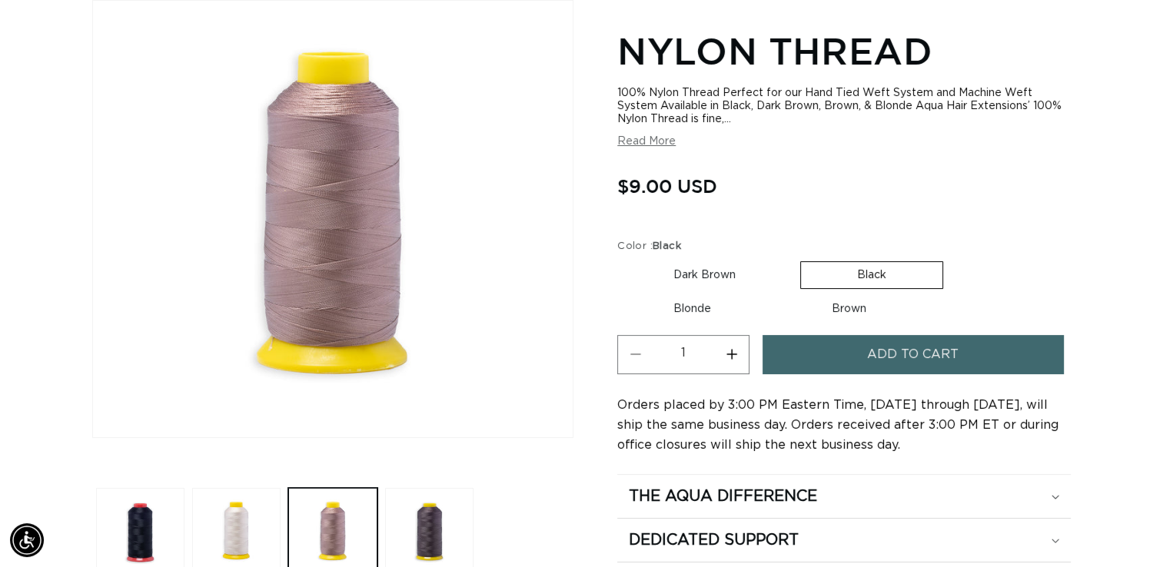
scroll to position [0, 2107]
click at [854, 305] on label "Brown Variant sold out or unavailable" at bounding box center [848, 309] width 147 height 26
click at [775, 294] on input "Brown Variant sold out or unavailable" at bounding box center [775, 293] width 1 height 1
radio input "true"
click at [709, 302] on label "Blonde Variant sold out or unavailable" at bounding box center [692, 308] width 150 height 26
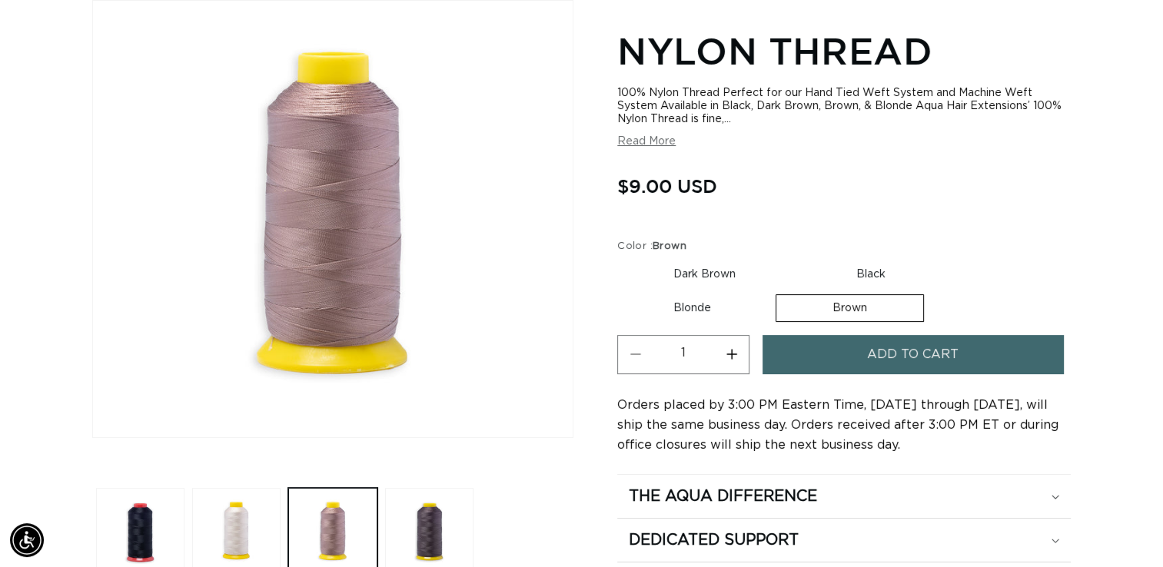
click at [949, 259] on input "Blonde Variant sold out or unavailable" at bounding box center [949, 258] width 1 height 1
radio input "true"
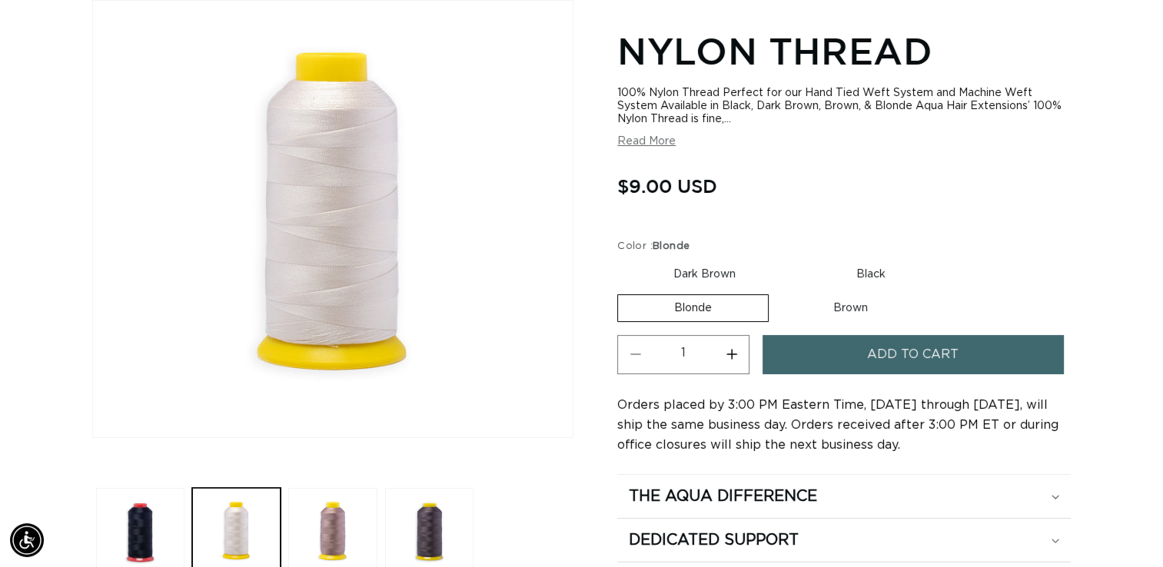
click at [832, 305] on label "Brown Variant sold out or unavailable" at bounding box center [850, 308] width 147 height 26
click at [777, 292] on input "Brown Variant sold out or unavailable" at bounding box center [776, 291] width 1 height 1
radio input "true"
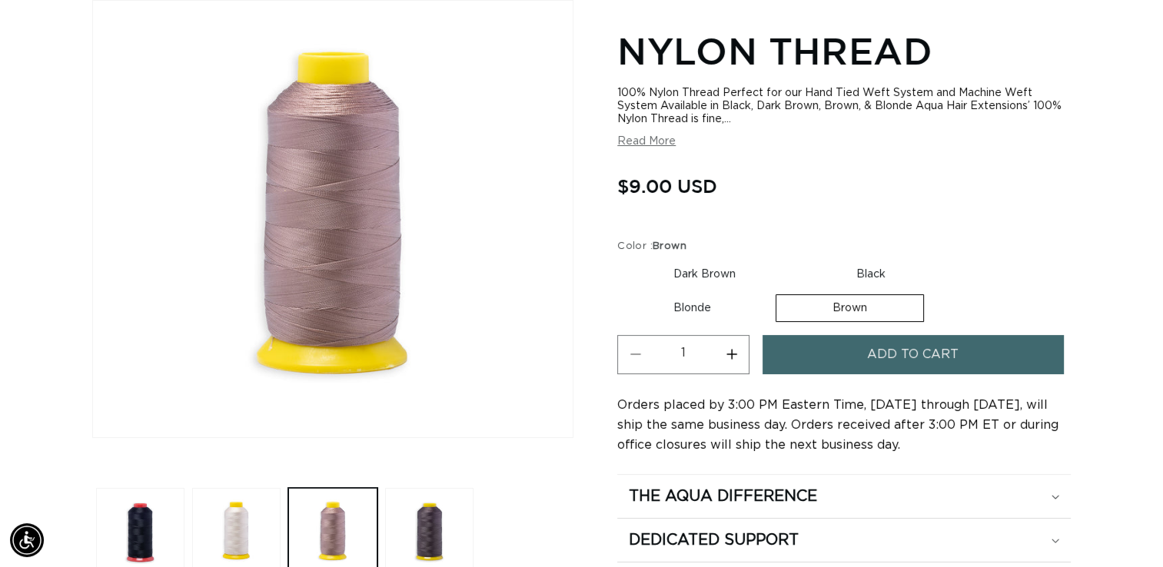
click at [865, 360] on button "Add to cart" at bounding box center [912, 354] width 300 height 39
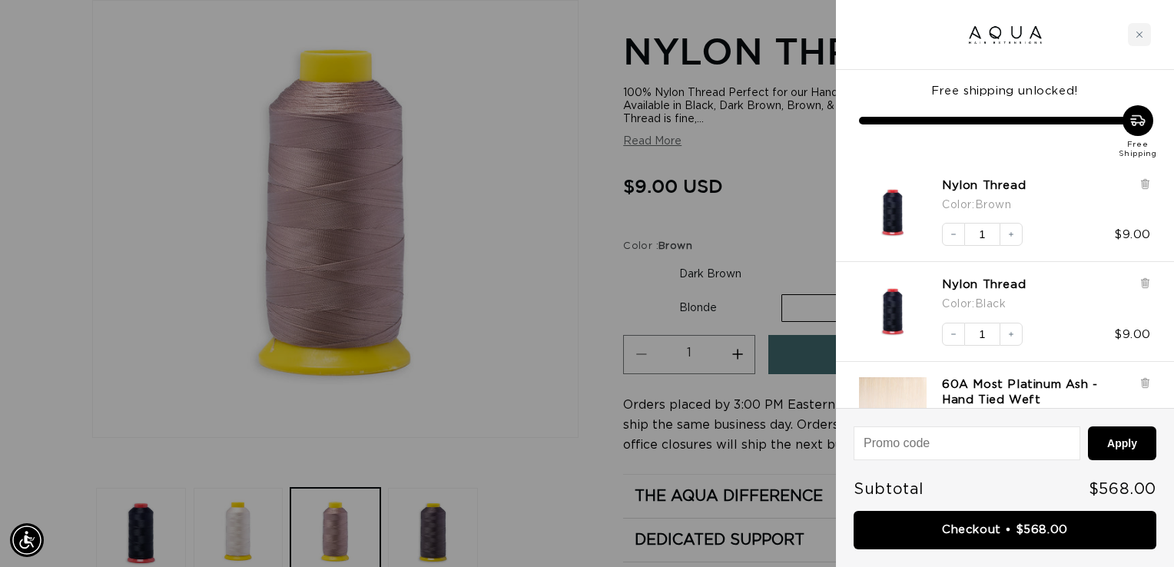
scroll to position [0, 2130]
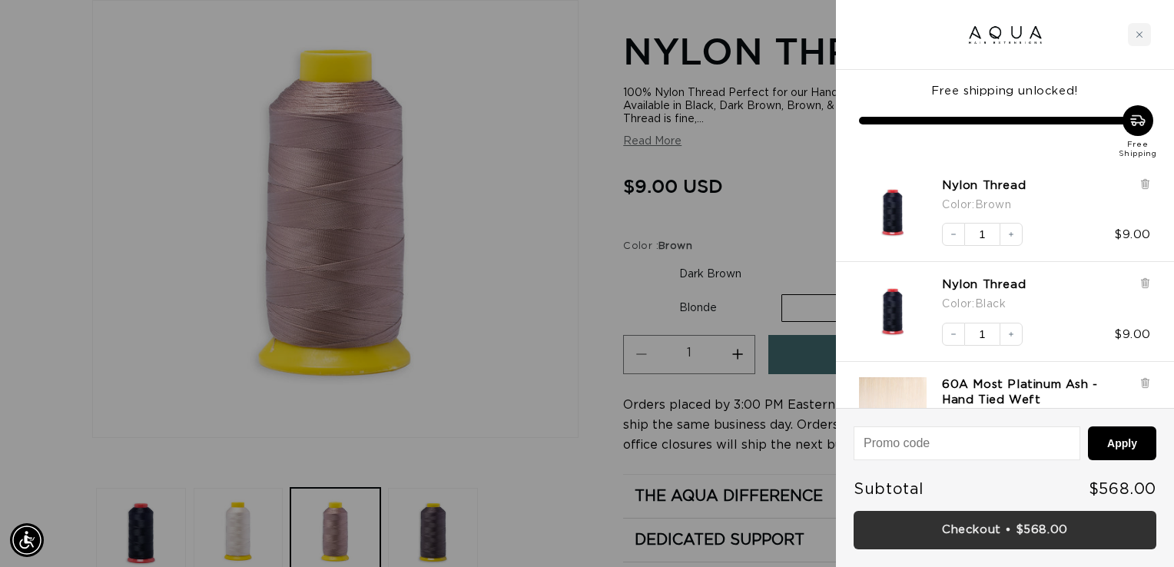
click at [1015, 534] on link "Checkout • $568.00" at bounding box center [1005, 530] width 303 height 39
